Goal: Task Accomplishment & Management: Complete application form

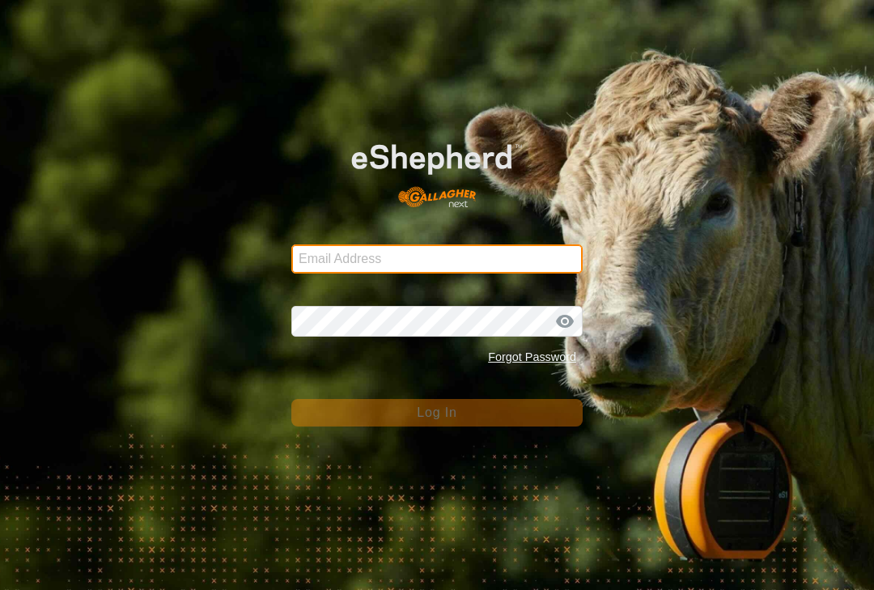
click at [310, 247] on input "Email Address" at bounding box center [436, 258] width 291 height 29
type input "[EMAIL_ADDRESS][DOMAIN_NAME]"
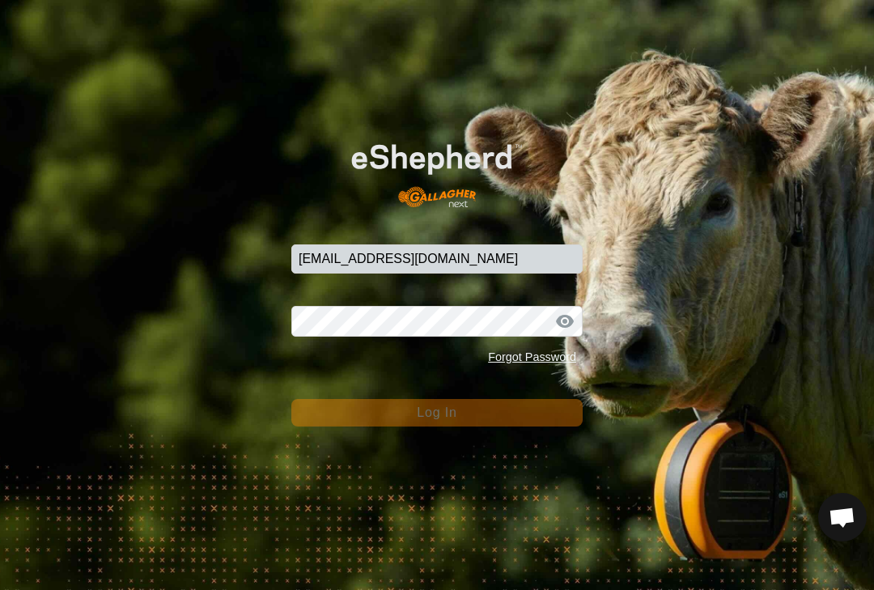
click at [436, 413] on button "Log In" at bounding box center [436, 413] width 291 height 28
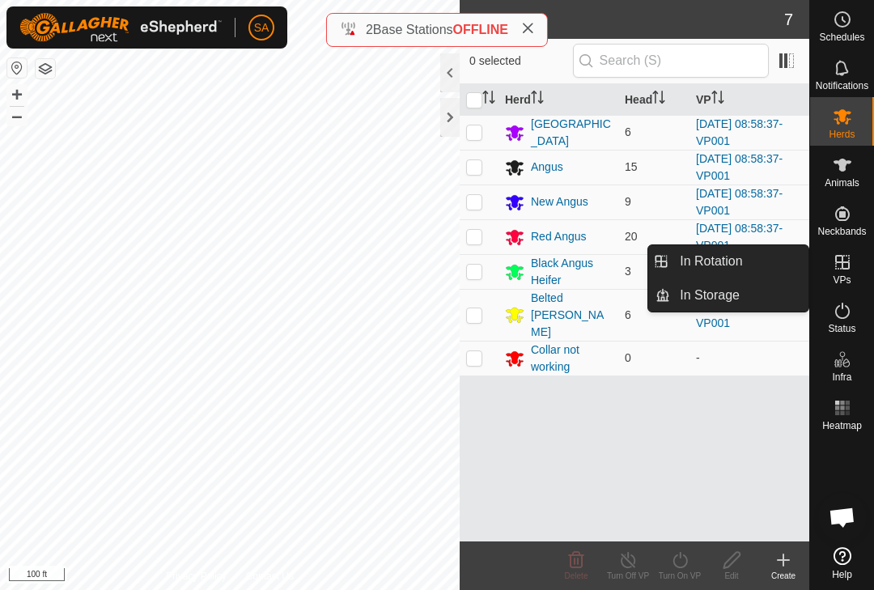
click at [774, 261] on link "In Rotation" at bounding box center [739, 261] width 138 height 32
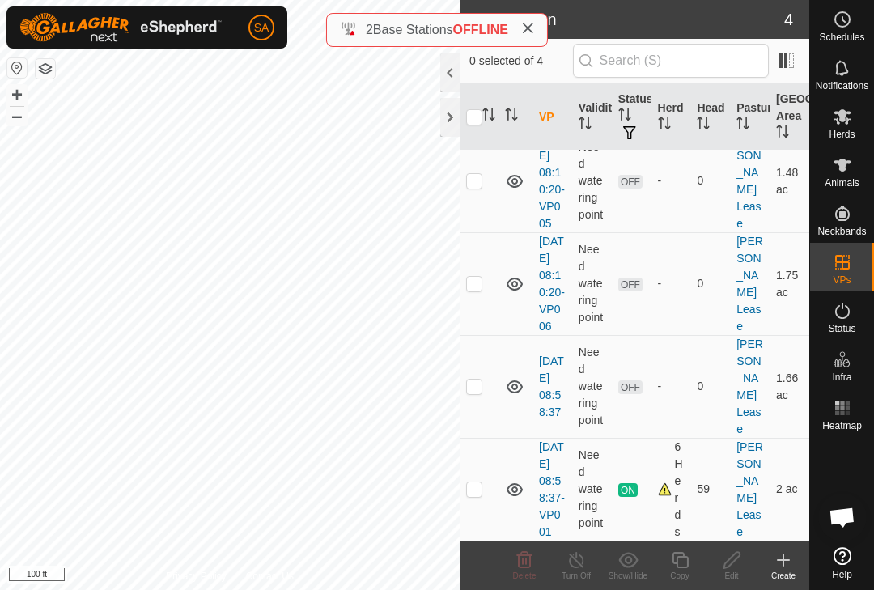
scroll to position [86, 0]
click at [481, 484] on p-checkbox at bounding box center [474, 488] width 16 height 13
checkbox input "true"
click at [689, 572] on div "Copy" at bounding box center [680, 576] width 52 height 12
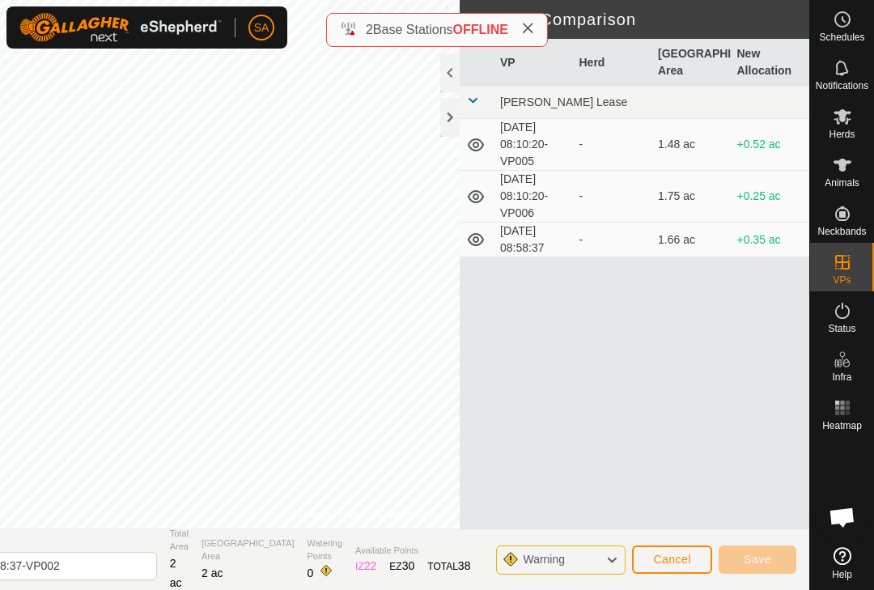
click at [457, 112] on div at bounding box center [449, 117] width 19 height 39
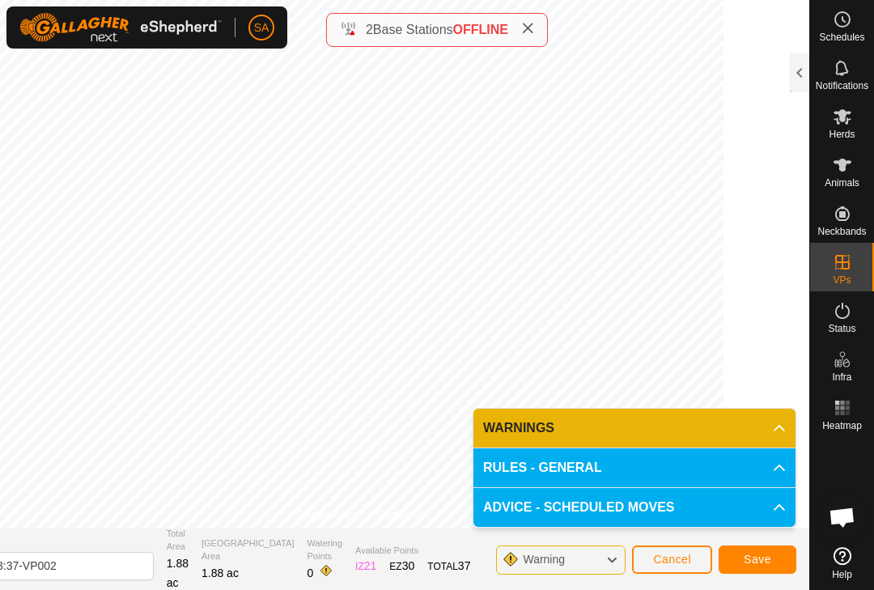
click at [762, 557] on span "Save" at bounding box center [758, 559] width 28 height 13
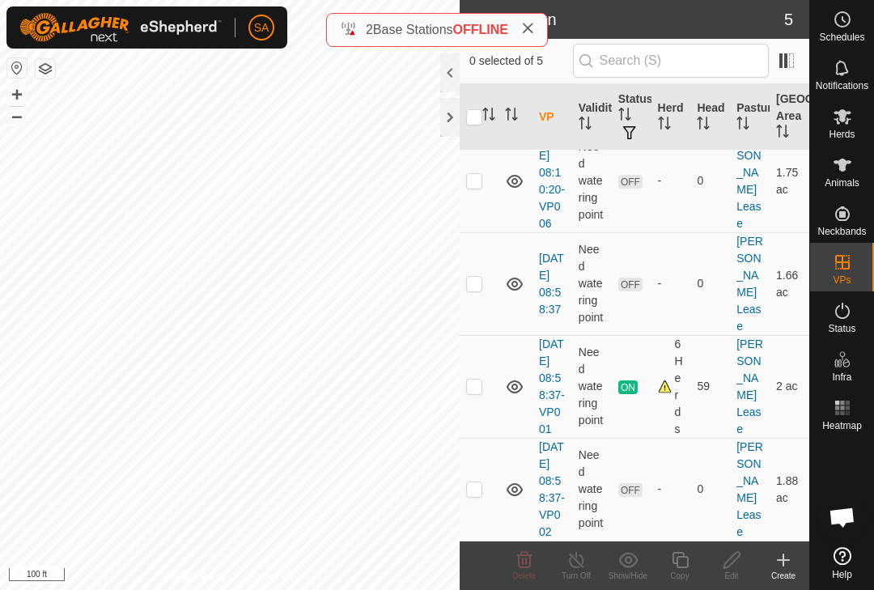
scroll to position [206, 0]
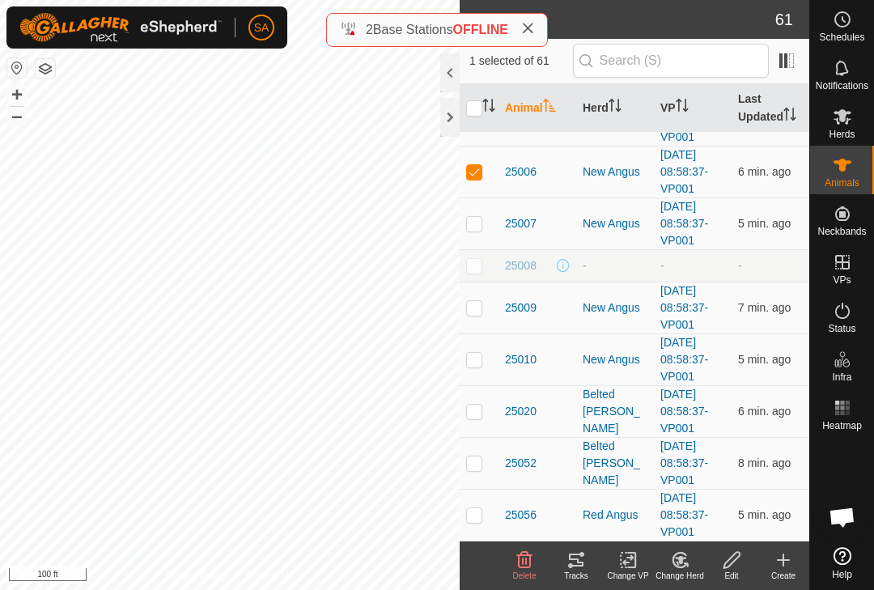
scroll to position [1953, 0]
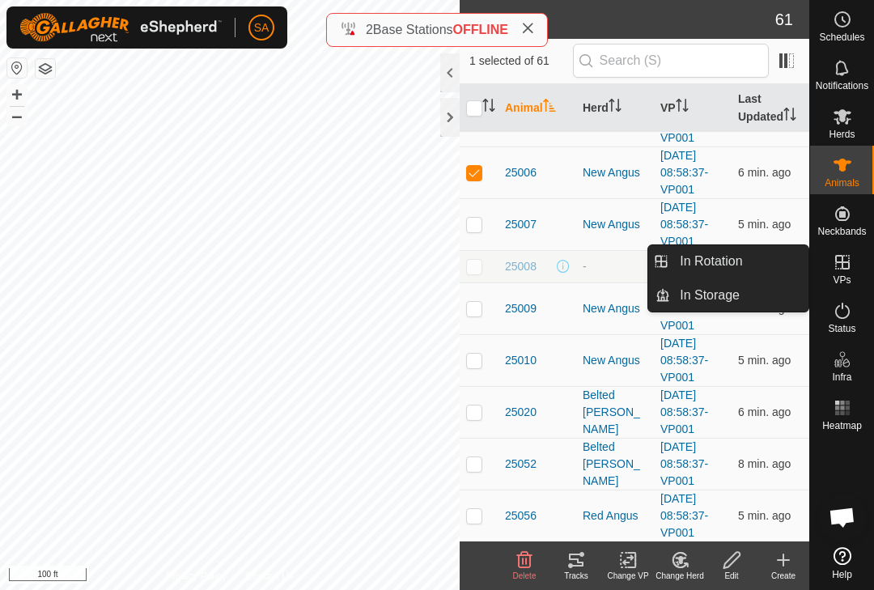
click at [775, 259] on link "In Rotation" at bounding box center [739, 261] width 138 height 32
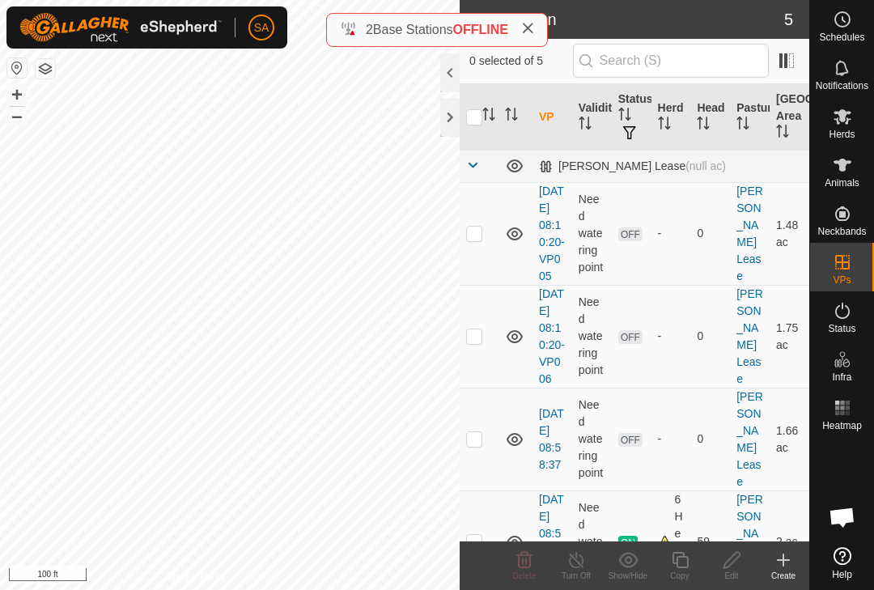
click at [488, 460] on td at bounding box center [479, 439] width 39 height 103
click at [482, 461] on td at bounding box center [479, 439] width 39 height 103
click at [483, 461] on td at bounding box center [479, 439] width 39 height 103
checkbox input "false"
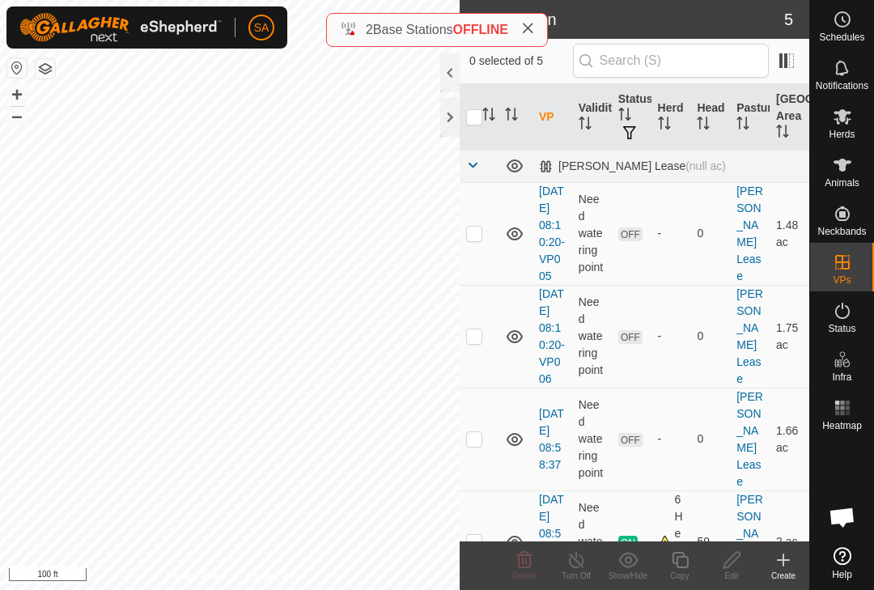
click at [518, 449] on icon at bounding box center [514, 439] width 19 height 19
click at [518, 346] on icon at bounding box center [514, 336] width 19 height 19
click at [520, 235] on icon at bounding box center [514, 233] width 19 height 19
click at [481, 235] on p-checkbox at bounding box center [474, 233] width 16 height 13
click at [484, 238] on td at bounding box center [479, 233] width 39 height 103
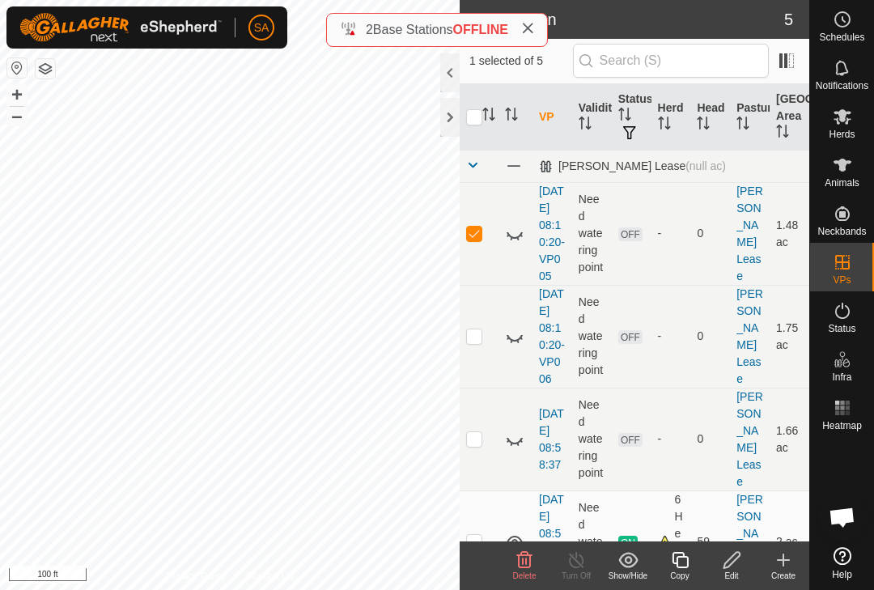
checkbox input "false"
click at [479, 342] on p-checkbox at bounding box center [474, 335] width 16 height 13
click at [516, 346] on icon at bounding box center [514, 336] width 19 height 19
click at [527, 567] on icon at bounding box center [524, 559] width 15 height 16
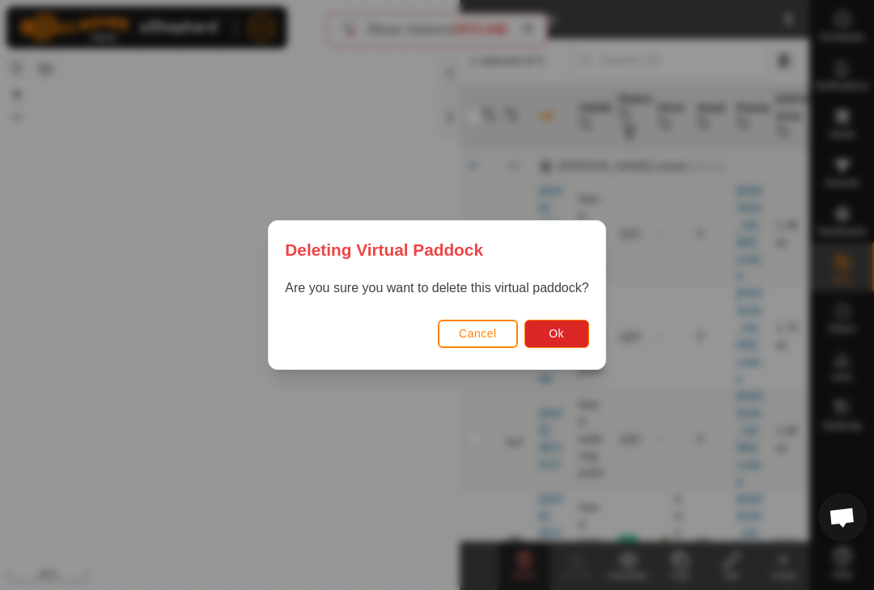
click at [562, 335] on span "Ok" at bounding box center [556, 333] width 15 height 13
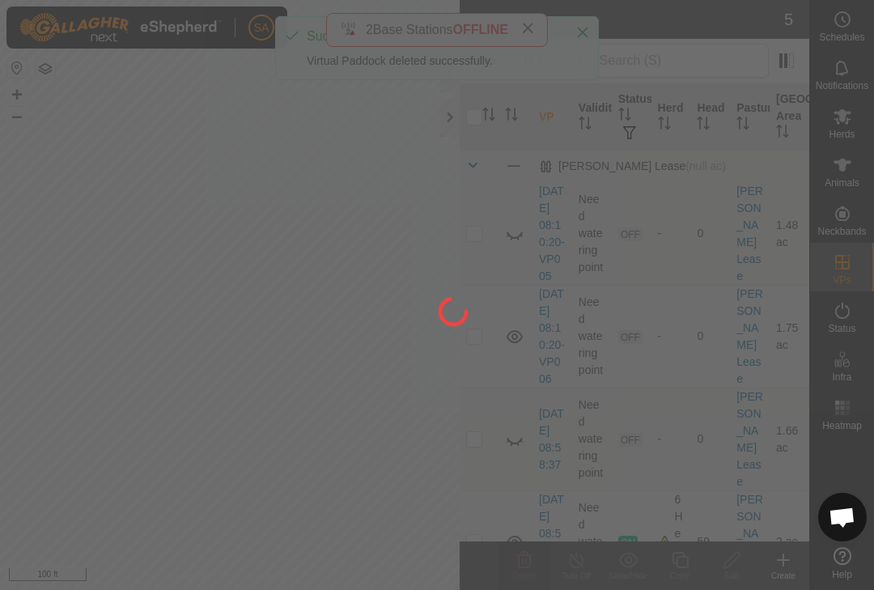
checkbox input "false"
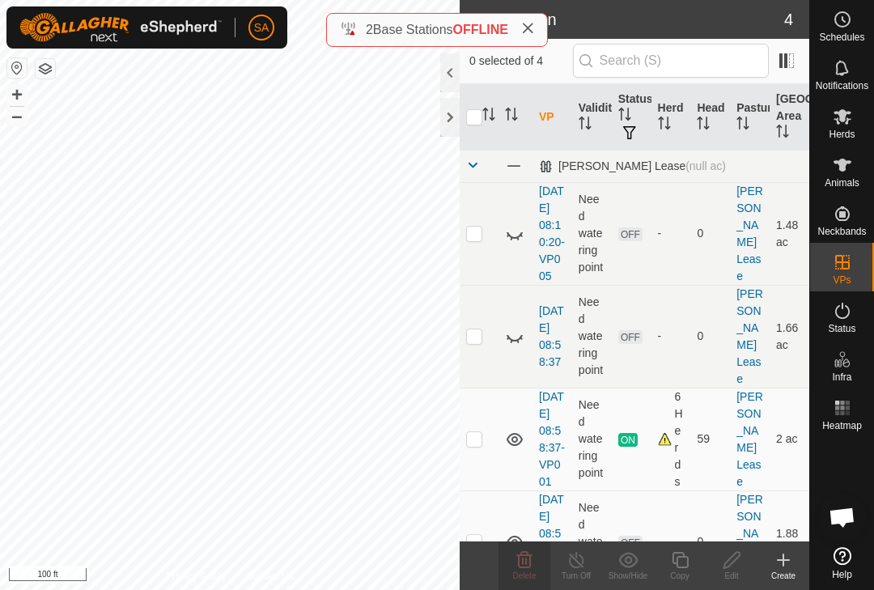
click at [522, 341] on icon at bounding box center [514, 336] width 19 height 19
click at [482, 345] on td at bounding box center [479, 336] width 39 height 103
checkbox input "true"
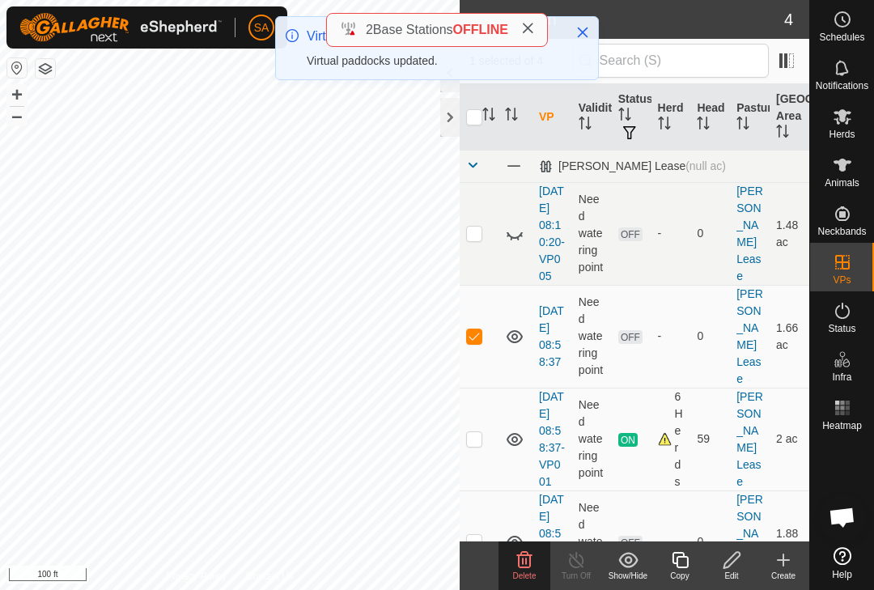
click at [484, 345] on td at bounding box center [479, 336] width 39 height 103
checkbox input "false"
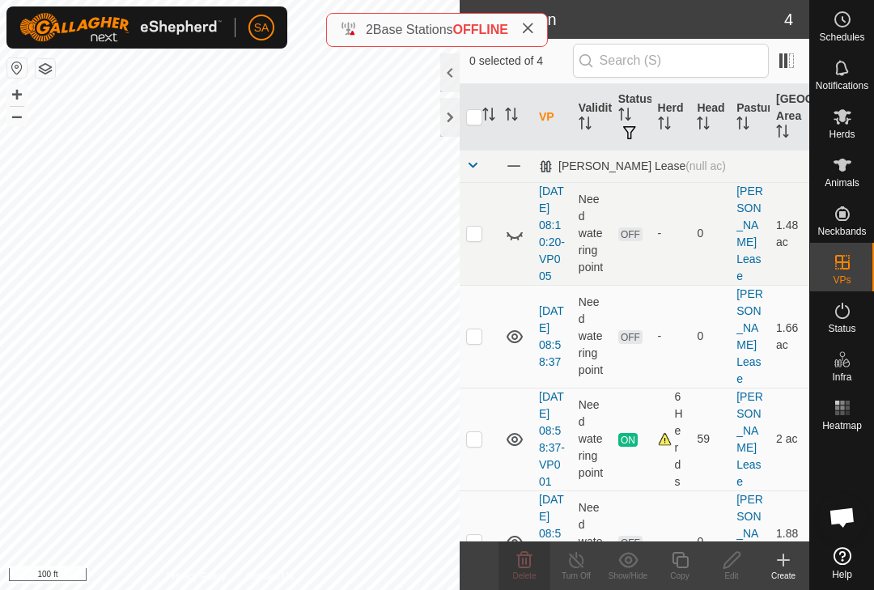
click at [523, 341] on icon at bounding box center [514, 336] width 19 height 19
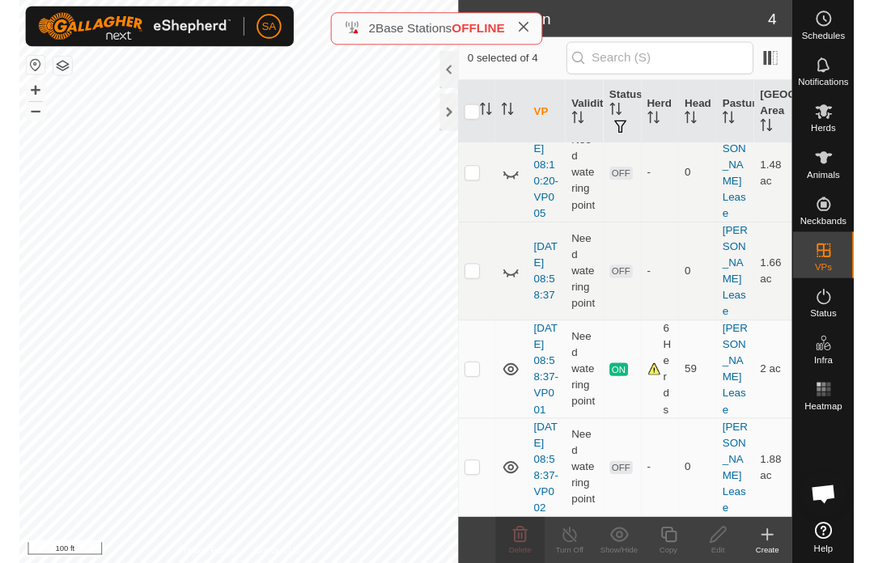
scroll to position [86, 0]
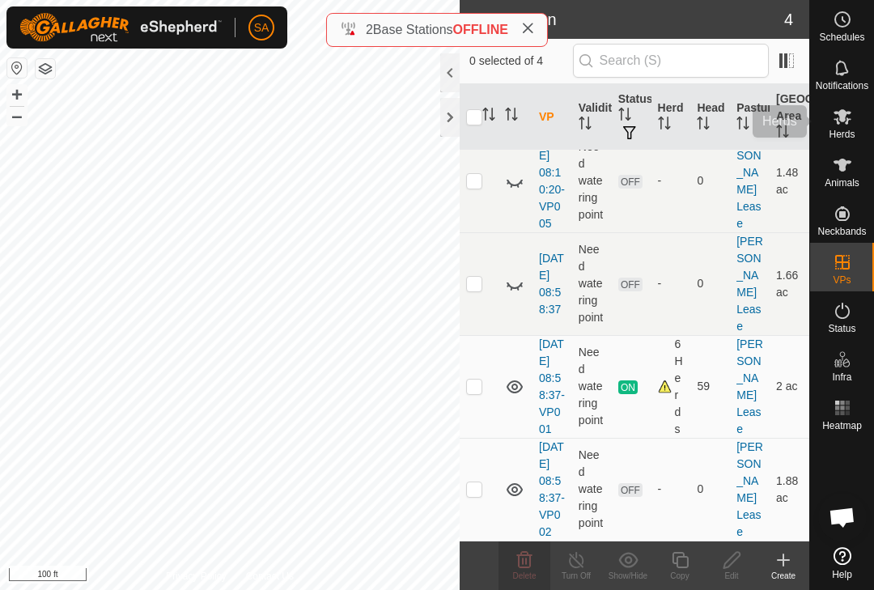
click at [843, 122] on icon at bounding box center [842, 116] width 19 height 19
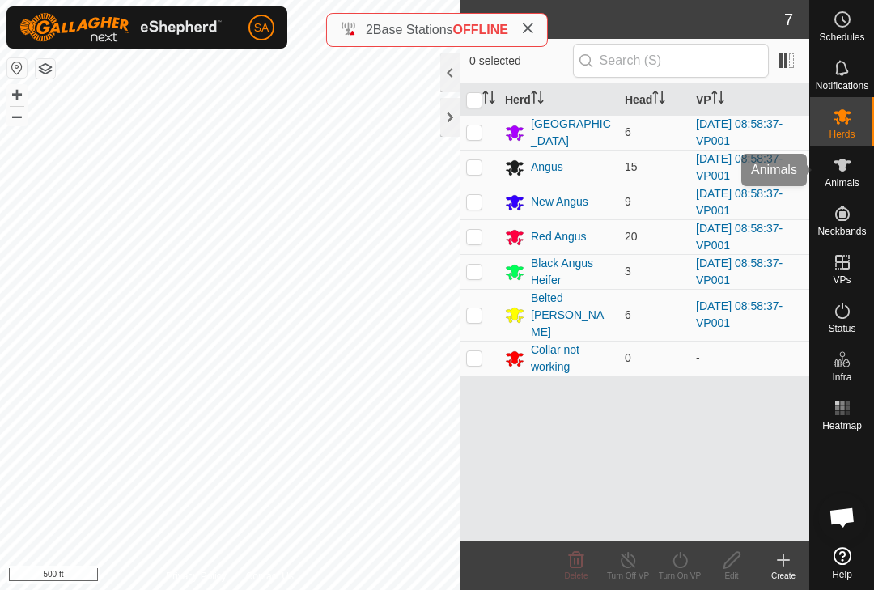
click at [848, 172] on icon at bounding box center [842, 164] width 19 height 19
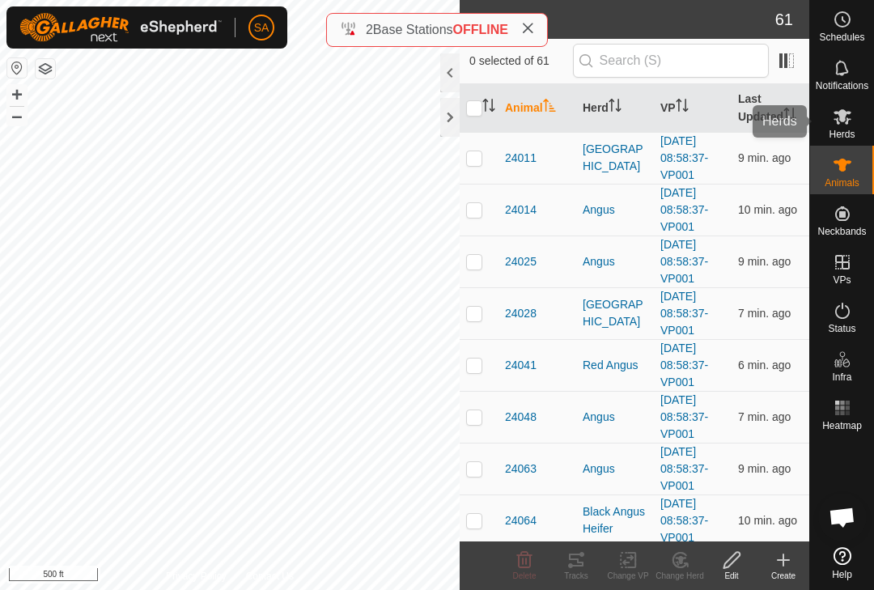
click at [848, 121] on icon at bounding box center [842, 116] width 18 height 15
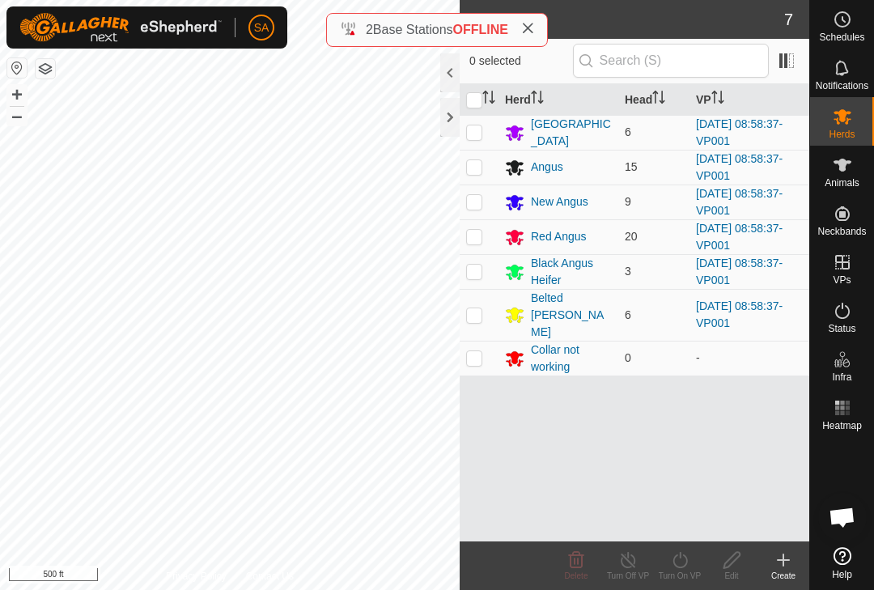
click at [481, 351] on p-checkbox at bounding box center [474, 357] width 16 height 13
checkbox input "true"
click at [740, 566] on icon at bounding box center [732, 559] width 20 height 19
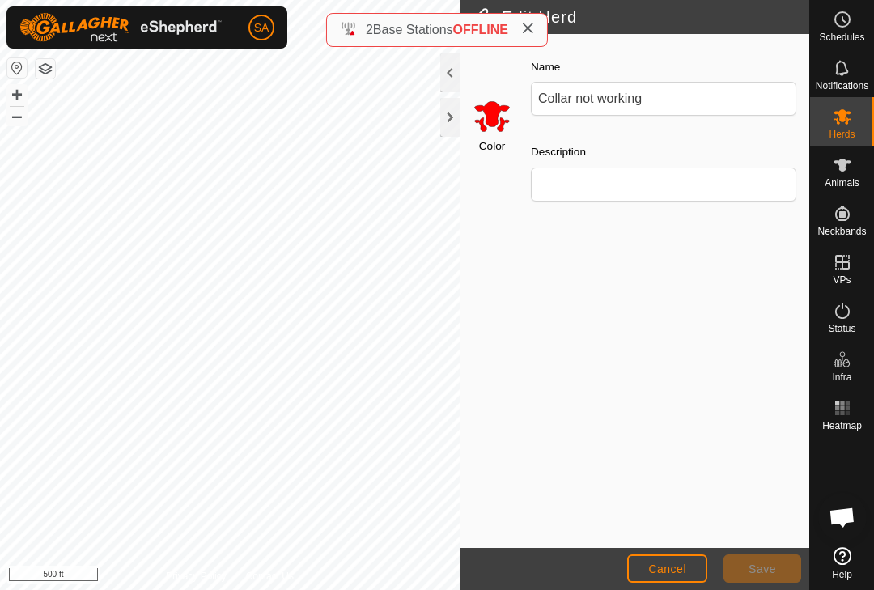
click at [672, 577] on button "Cancel" at bounding box center [667, 568] width 80 height 28
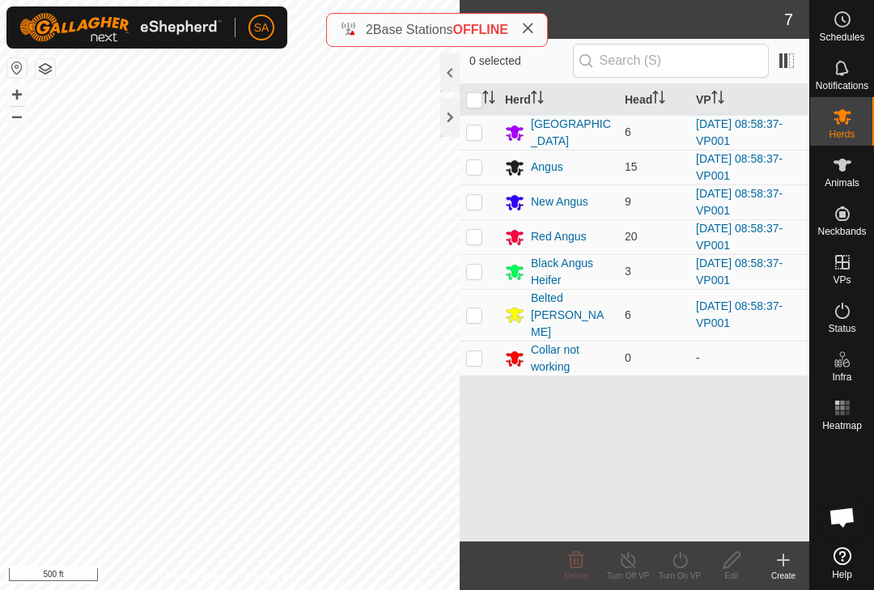
click at [484, 341] on td at bounding box center [479, 358] width 39 height 35
click at [576, 573] on span "Delete" at bounding box center [576, 575] width 23 height 9
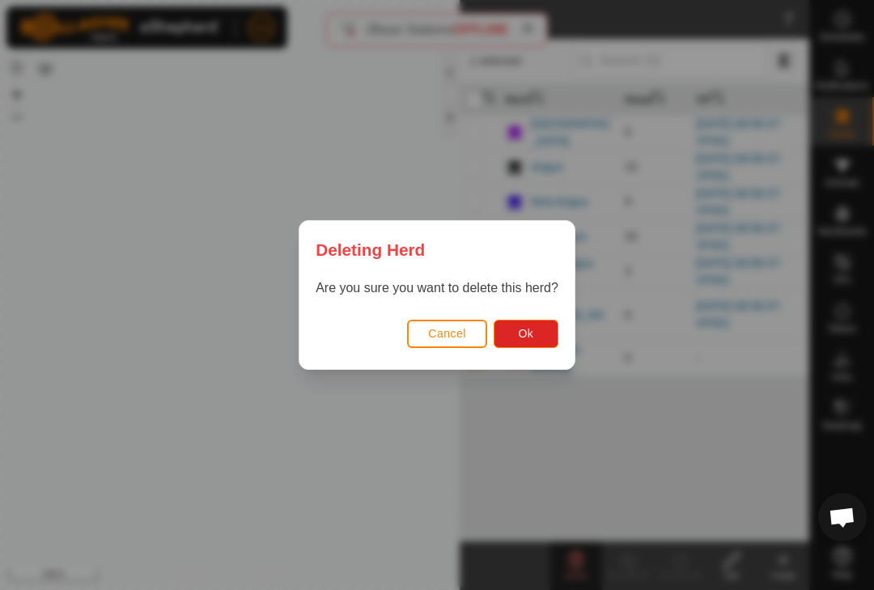
click at [538, 330] on button "Ok" at bounding box center [526, 334] width 65 height 28
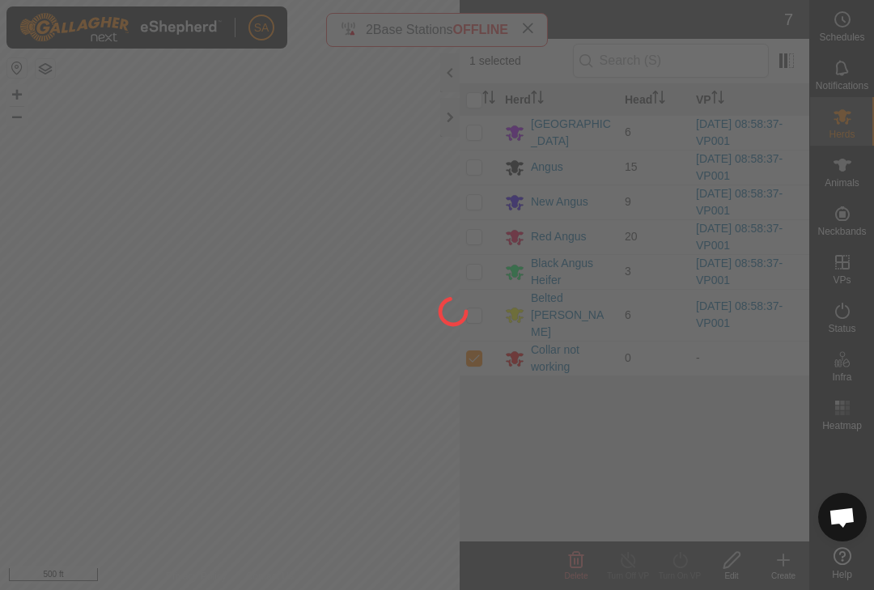
checkbox input "false"
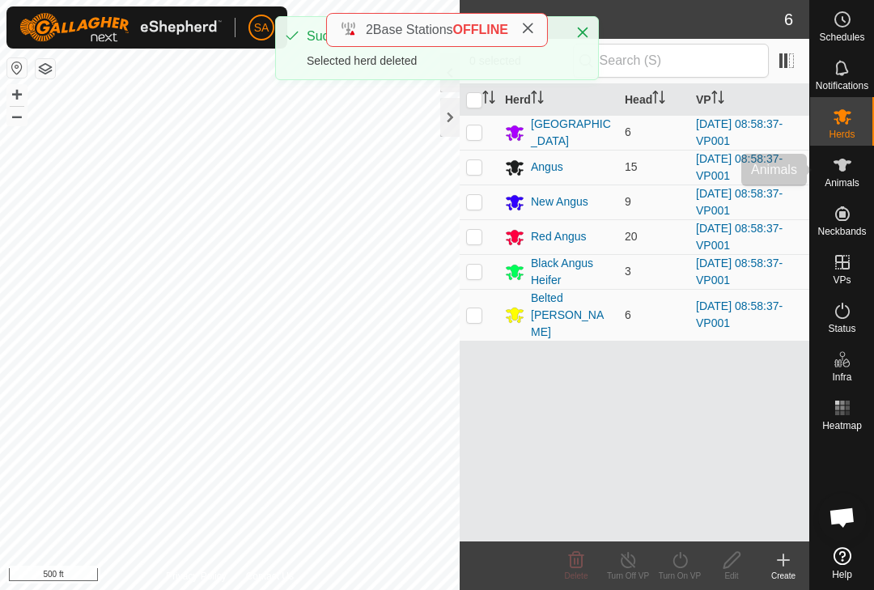
click at [850, 178] on span "Animals" at bounding box center [842, 183] width 35 height 10
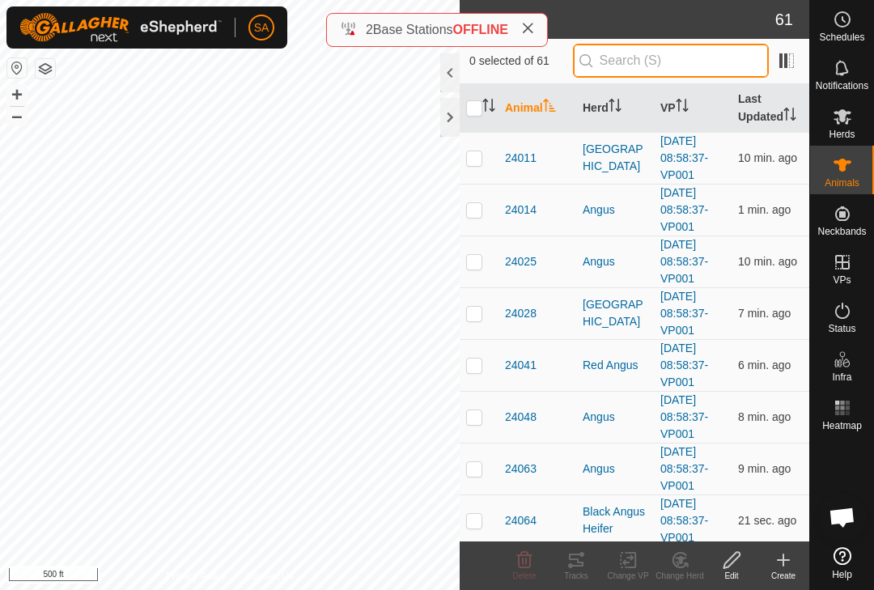
click at [669, 57] on input "text" at bounding box center [671, 61] width 196 height 34
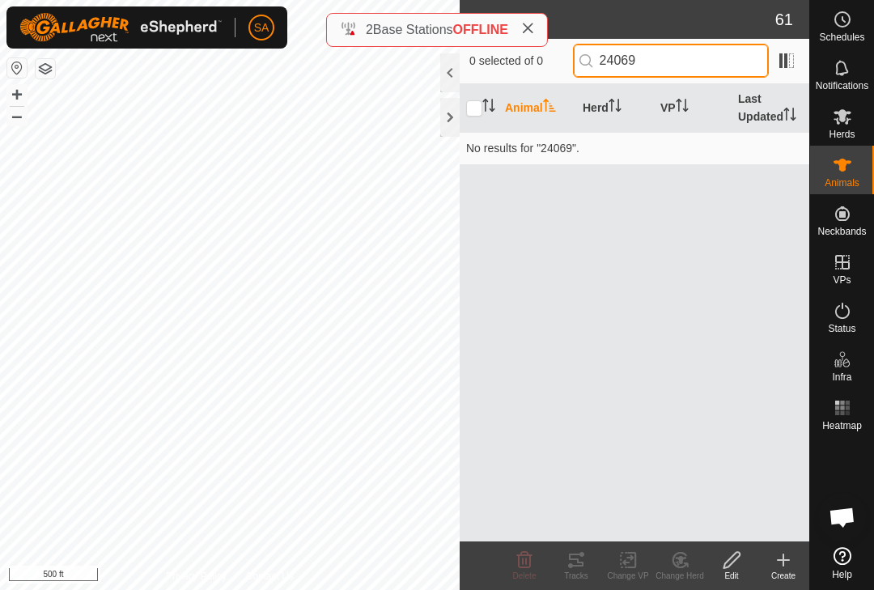
type input "24069"
click at [842, 572] on span "Help" at bounding box center [842, 575] width 20 height 10
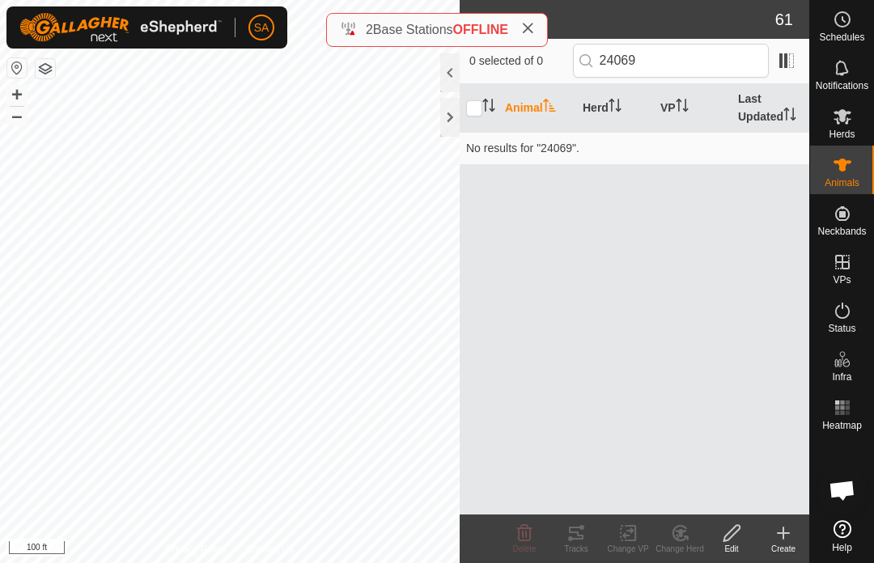
click at [790, 536] on icon at bounding box center [783, 533] width 19 height 19
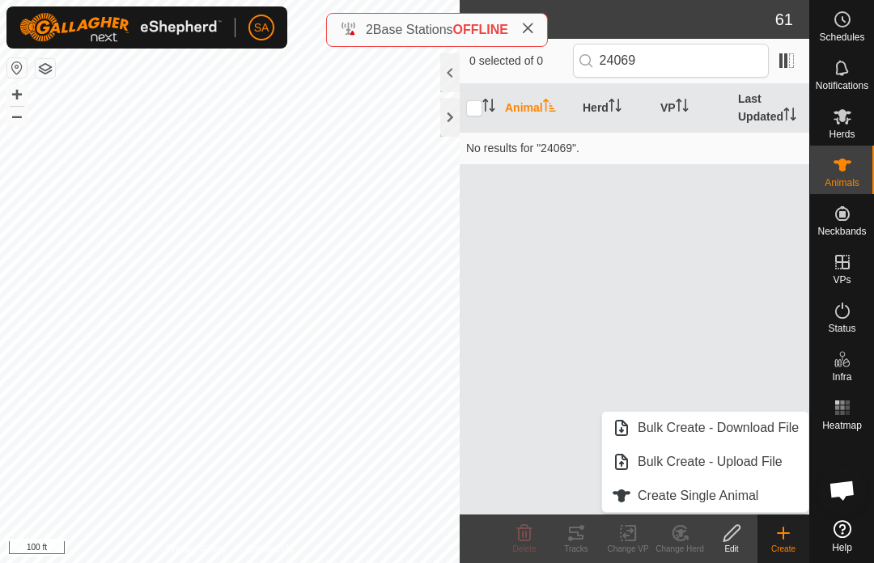
click at [773, 497] on link "Create Single Animal" at bounding box center [705, 496] width 206 height 32
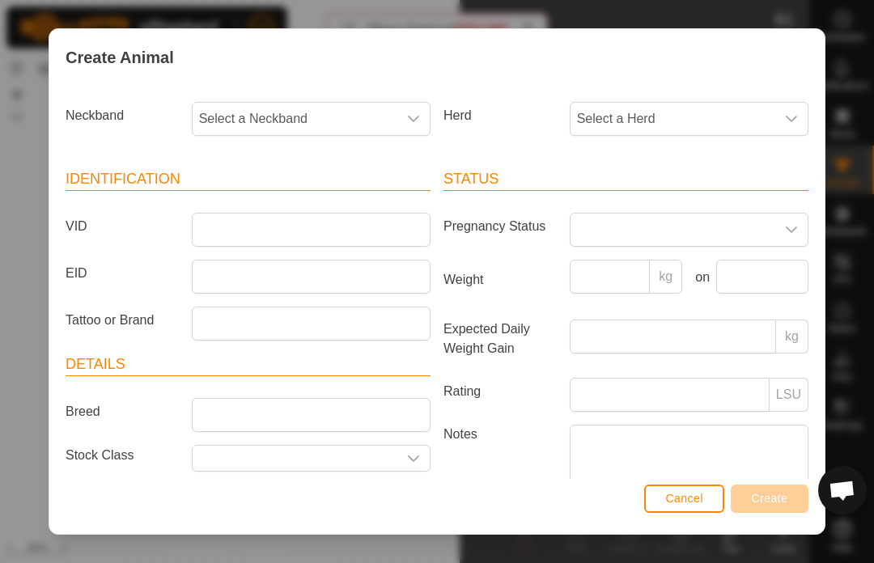
click at [787, 117] on icon "dropdown trigger" at bounding box center [791, 119] width 11 height 6
type input "Speck"
click at [651, 200] on span "[GEOGRAPHIC_DATA]" at bounding box center [648, 202] width 135 height 19
click at [418, 117] on icon "dropdown trigger" at bounding box center [413, 119] width 11 height 6
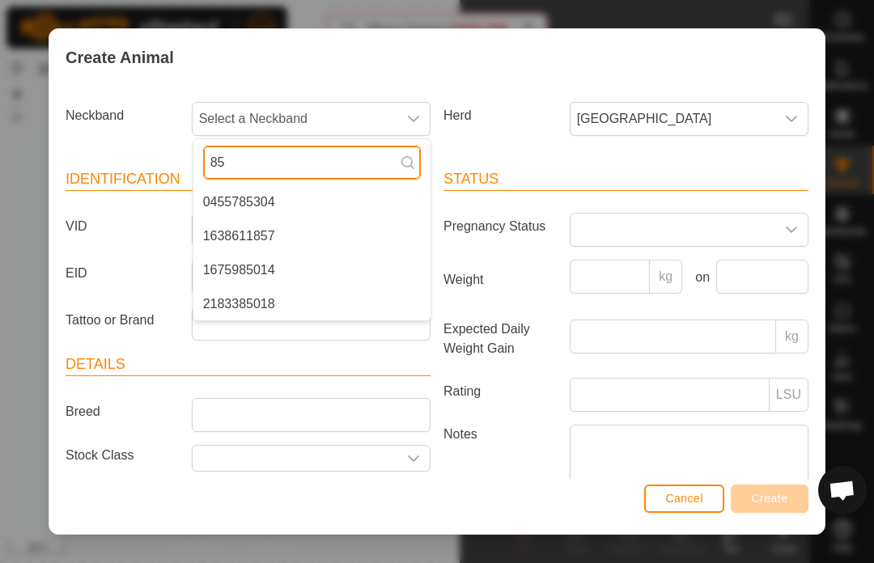
type input "8"
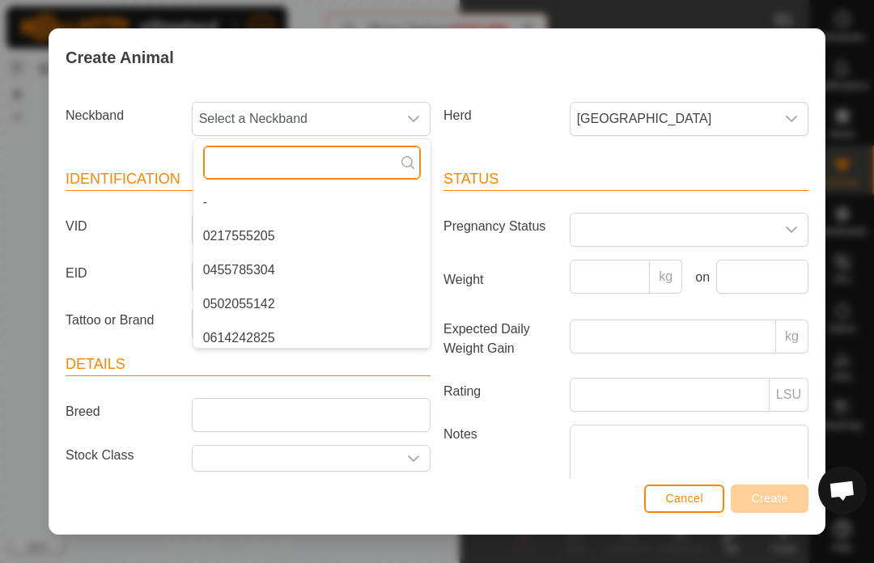
click at [245, 157] on input "text" at bounding box center [312, 163] width 218 height 34
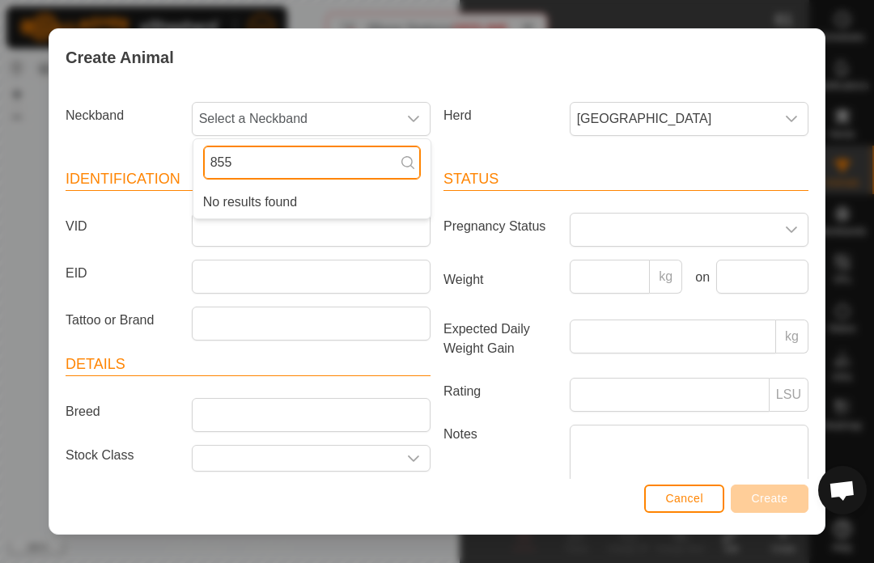
type input "8559"
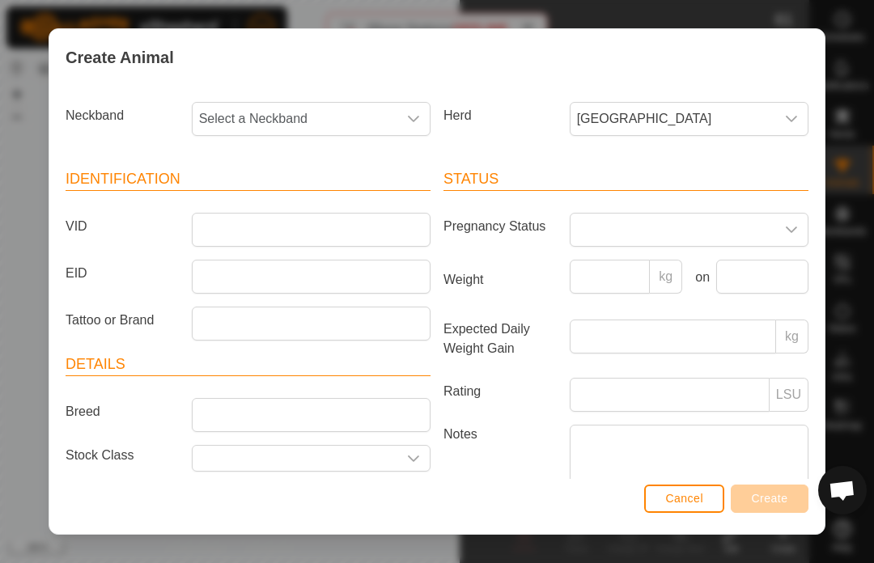
click at [851, 49] on div "Create Animal Neckband Select a Neckband Herd Speckle Park Identification VID E…" at bounding box center [437, 281] width 874 height 563
click at [848, 46] on div "Create Animal Neckband Select a Neckband Herd Speckle Park Identification VID E…" at bounding box center [437, 281] width 874 height 563
click at [685, 494] on span "Cancel" at bounding box center [684, 498] width 38 height 13
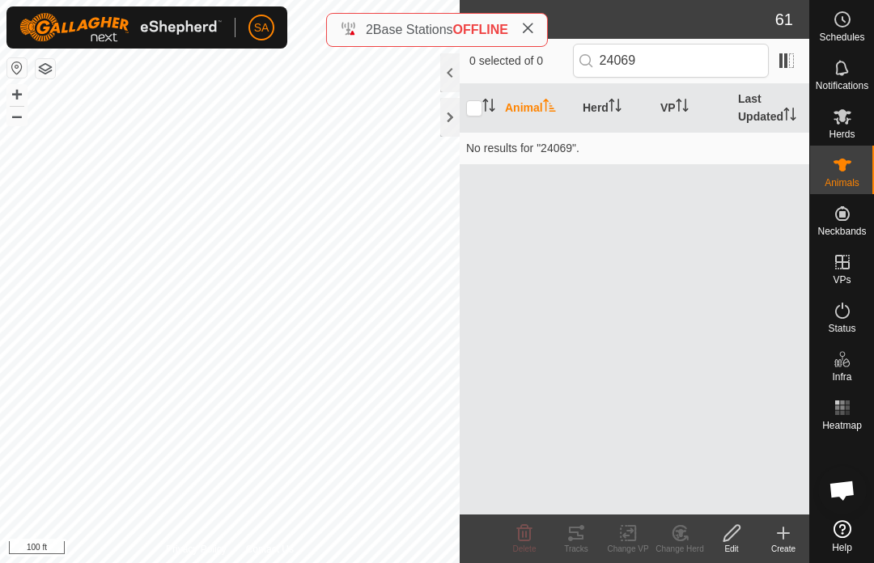
click at [444, 112] on div at bounding box center [449, 117] width 19 height 39
